Goal: Task Accomplishment & Management: Complete application form

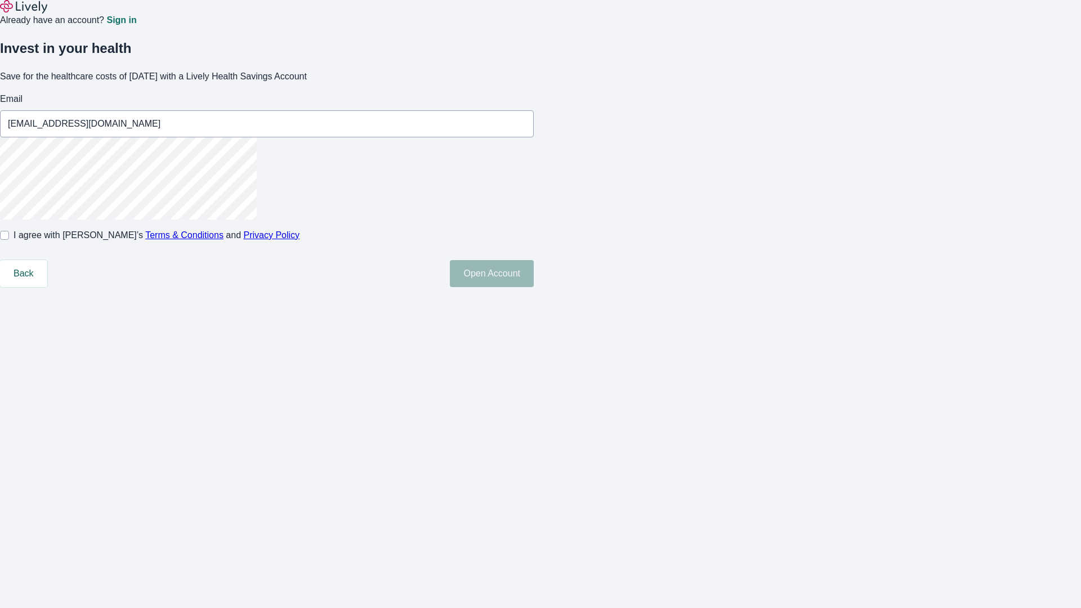
click at [9, 240] on input "I agree with Lively’s Terms & Conditions and Privacy Policy" at bounding box center [4, 235] width 9 height 9
checkbox input "true"
click at [534, 287] on button "Open Account" at bounding box center [492, 273] width 84 height 27
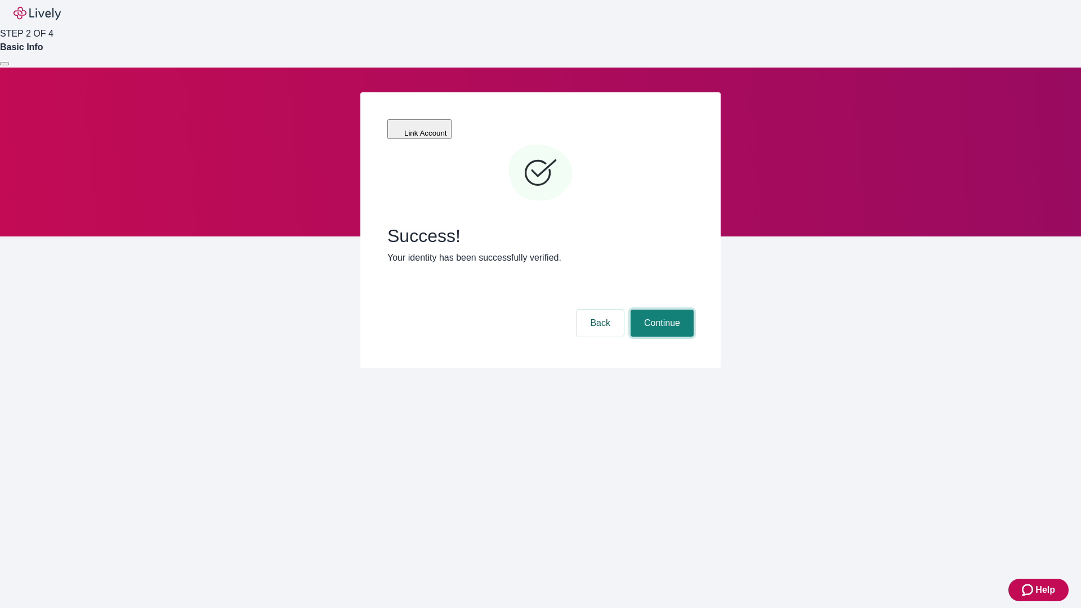
click at [660, 310] on button "Continue" at bounding box center [661, 323] width 63 height 27
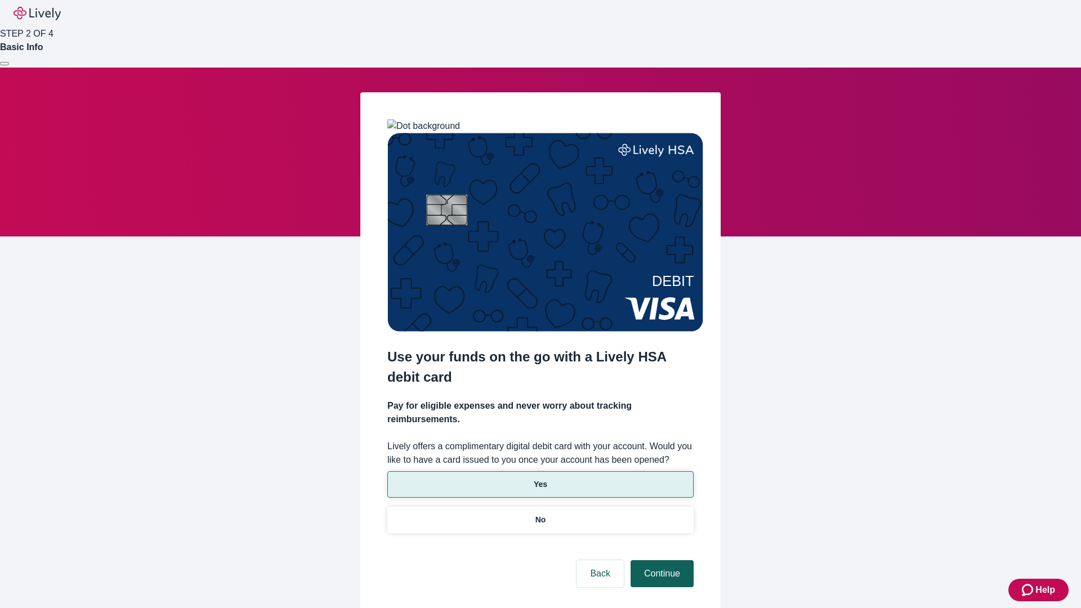
click at [540, 478] on p "Yes" at bounding box center [541, 484] width 14 height 12
click at [660, 560] on button "Continue" at bounding box center [661, 573] width 63 height 27
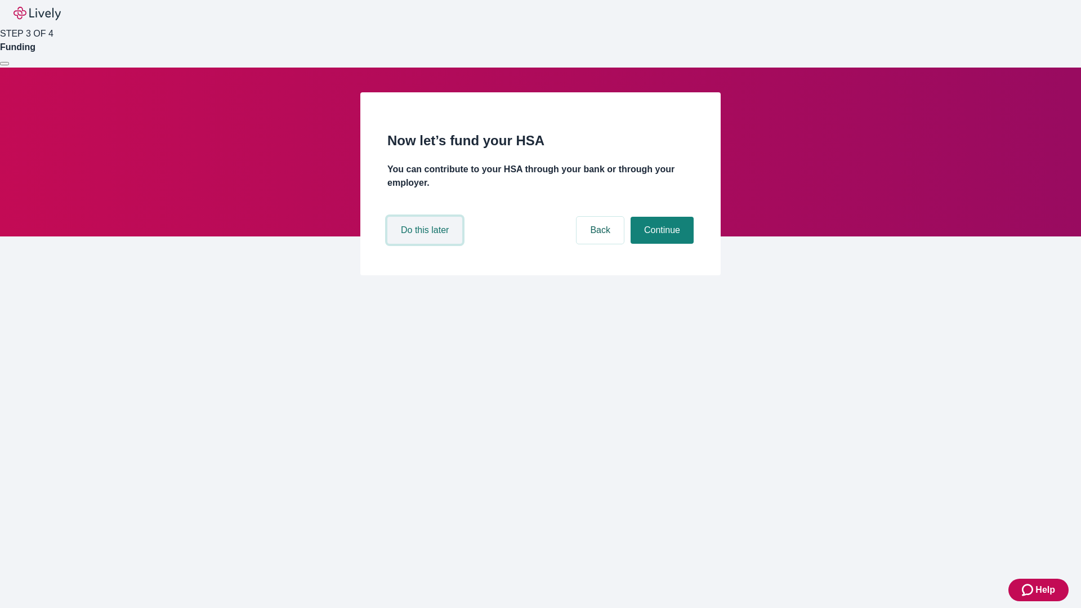
click at [426, 244] on button "Do this later" at bounding box center [424, 230] width 75 height 27
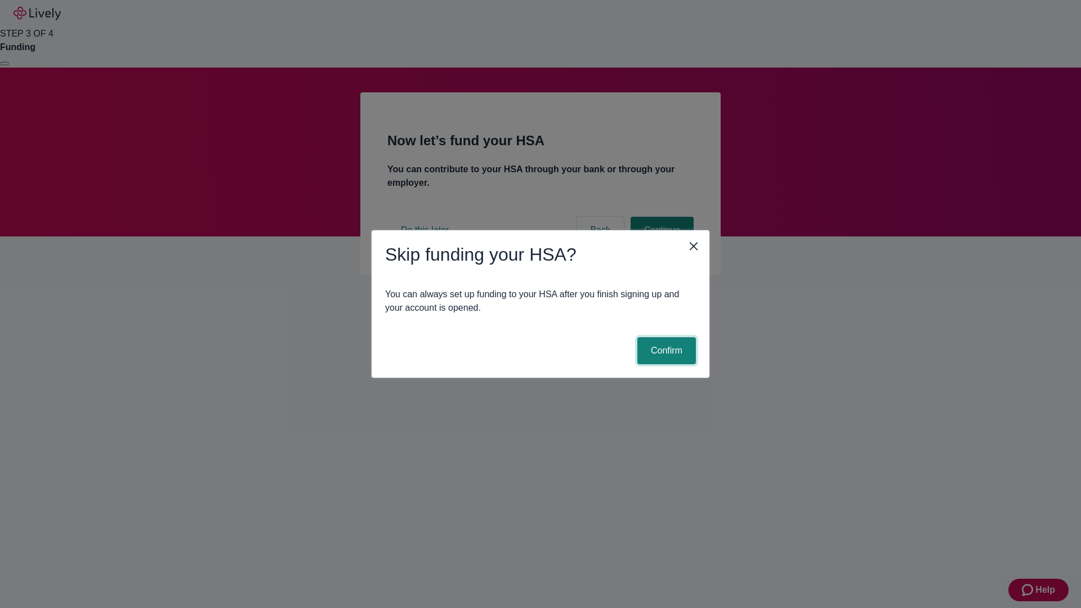
click at [665, 351] on button "Confirm" at bounding box center [666, 350] width 59 height 27
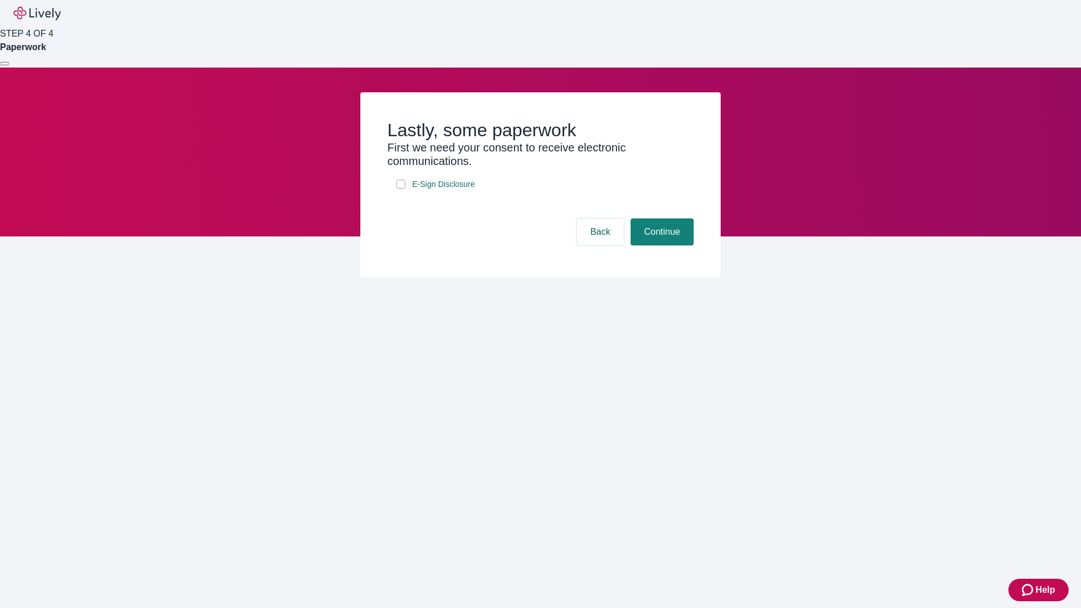
click at [401, 189] on input "E-Sign Disclosure" at bounding box center [400, 184] width 9 height 9
checkbox input "true"
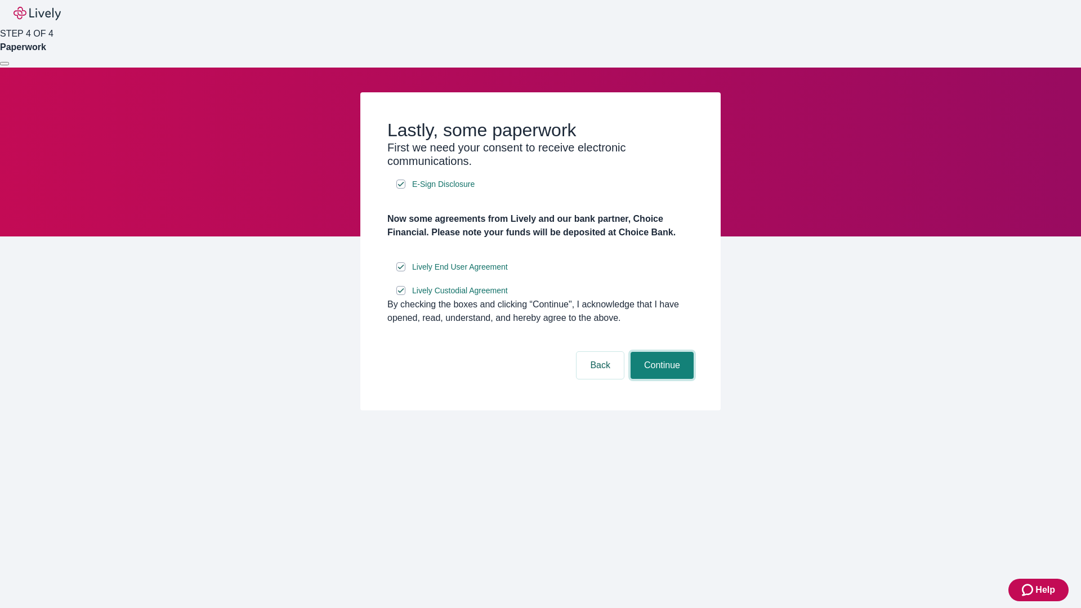
click at [660, 379] on button "Continue" at bounding box center [661, 365] width 63 height 27
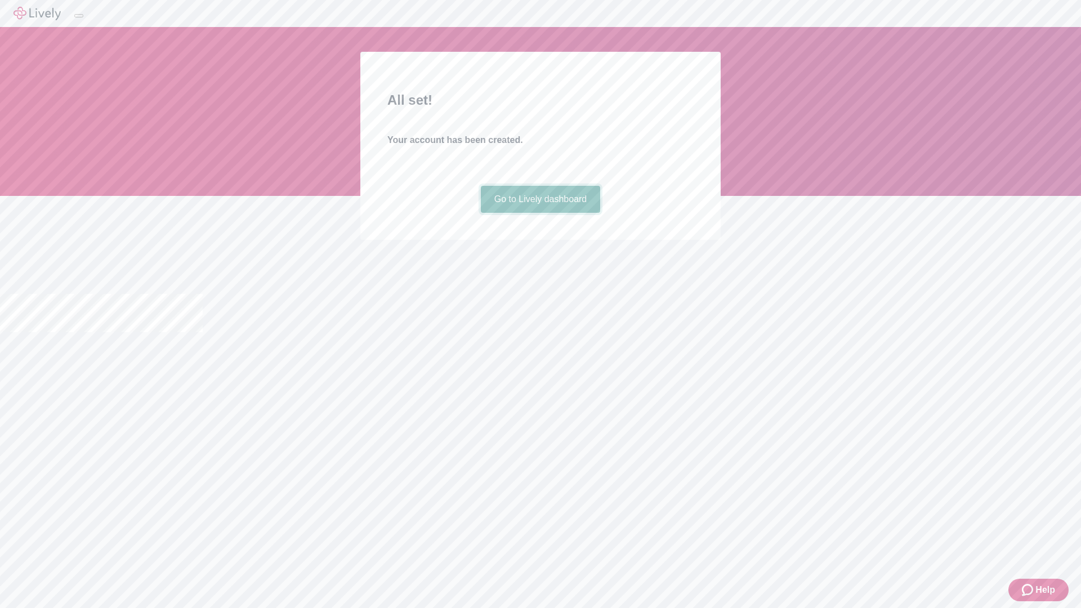
click at [540, 213] on link "Go to Lively dashboard" at bounding box center [541, 199] width 120 height 27
